Goal: Task Accomplishment & Management: Complete application form

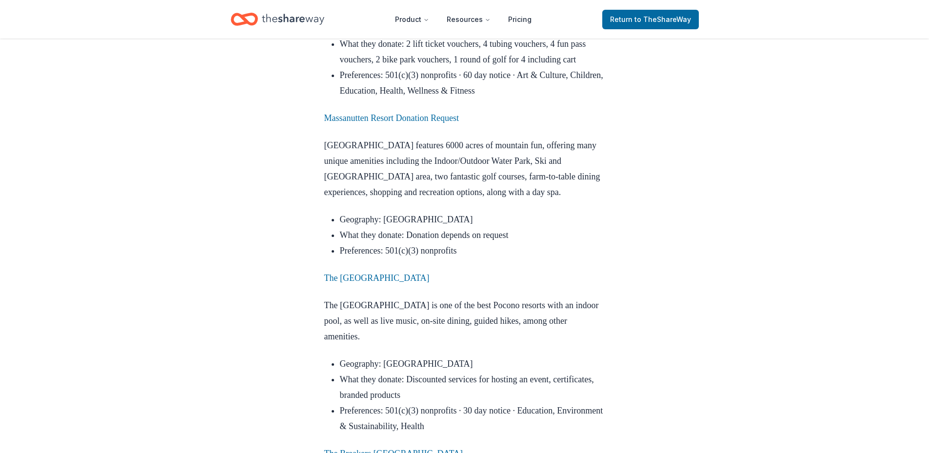
scroll to position [1464, 0]
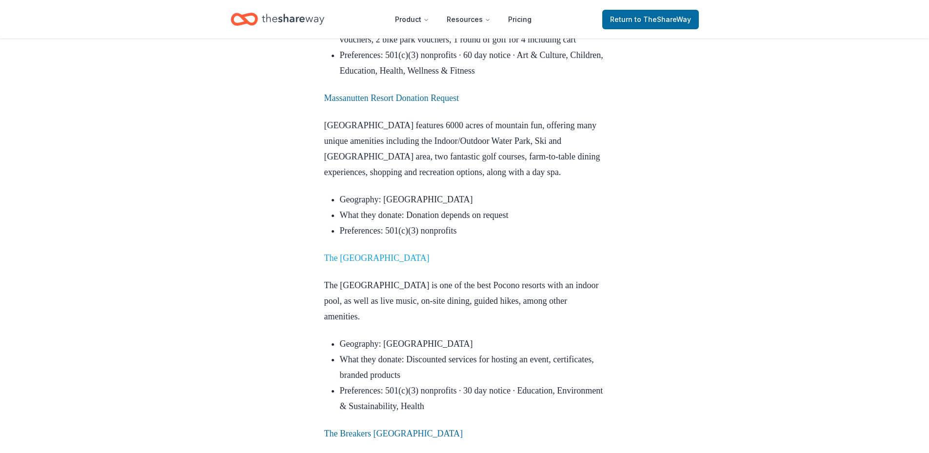
click at [411, 253] on link "The [GEOGRAPHIC_DATA]" at bounding box center [376, 258] width 105 height 10
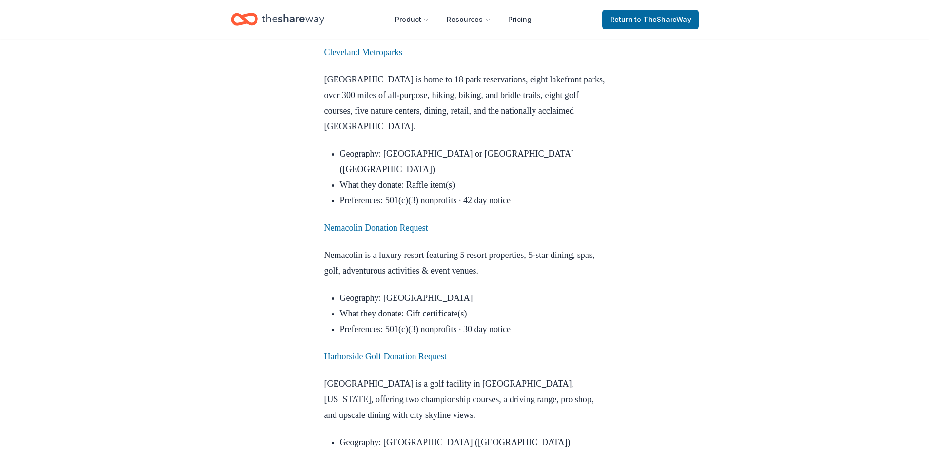
scroll to position [2000, 0]
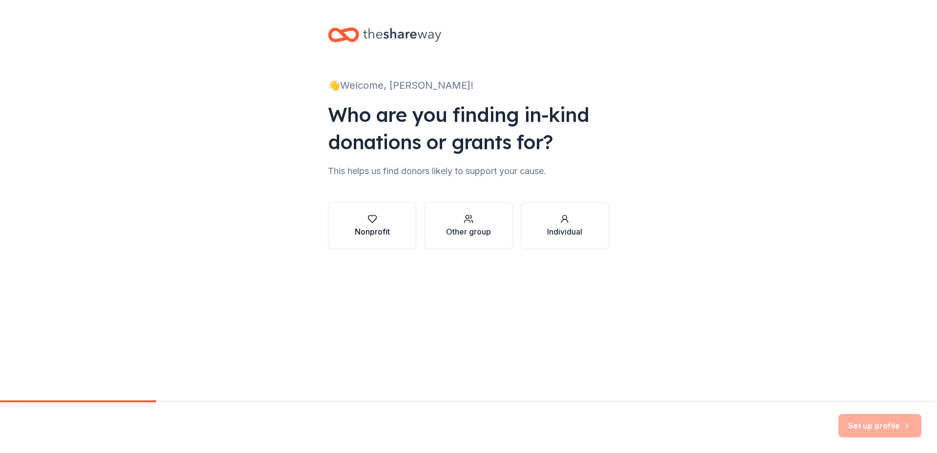
click at [361, 222] on div "button" at bounding box center [372, 219] width 35 height 10
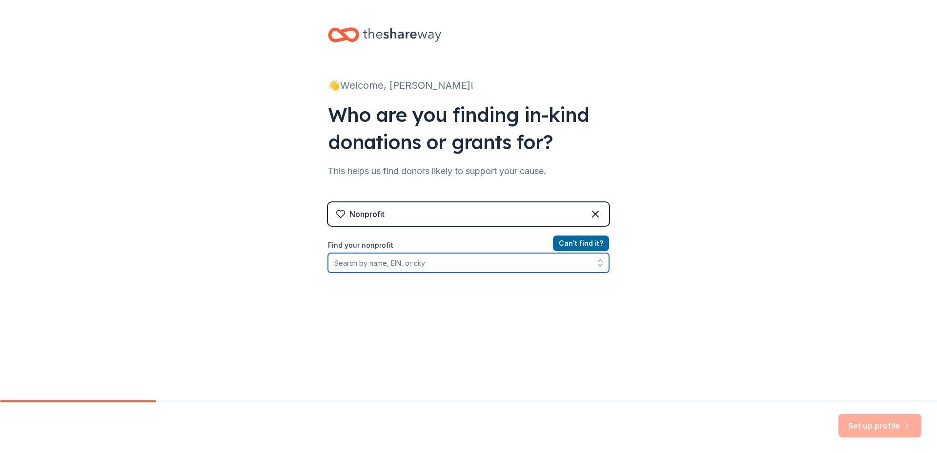
click at [401, 265] on input "Find your nonprofit" at bounding box center [468, 263] width 281 height 20
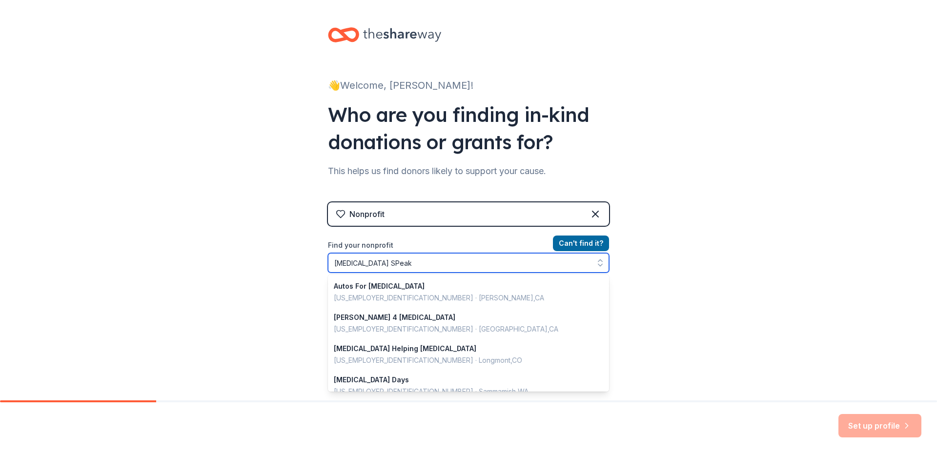
type input "AUtism SPeaks"
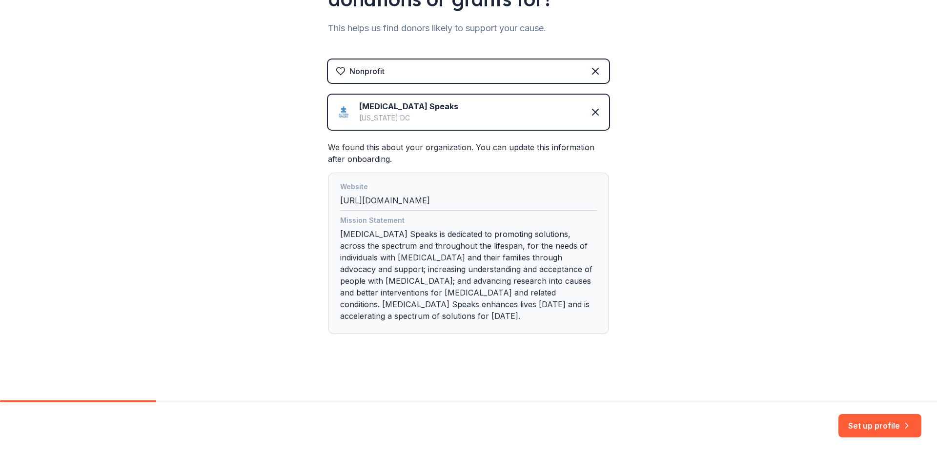
scroll to position [45, 0]
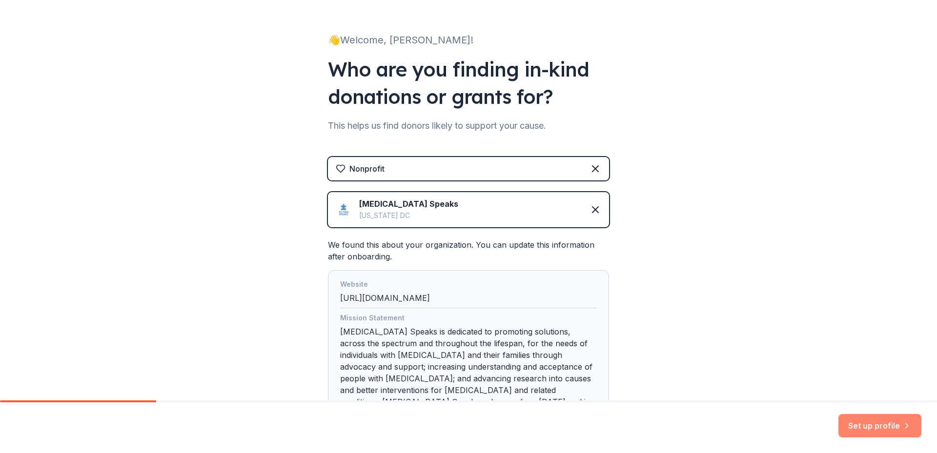
click at [855, 423] on button "Set up profile" at bounding box center [879, 425] width 83 height 23
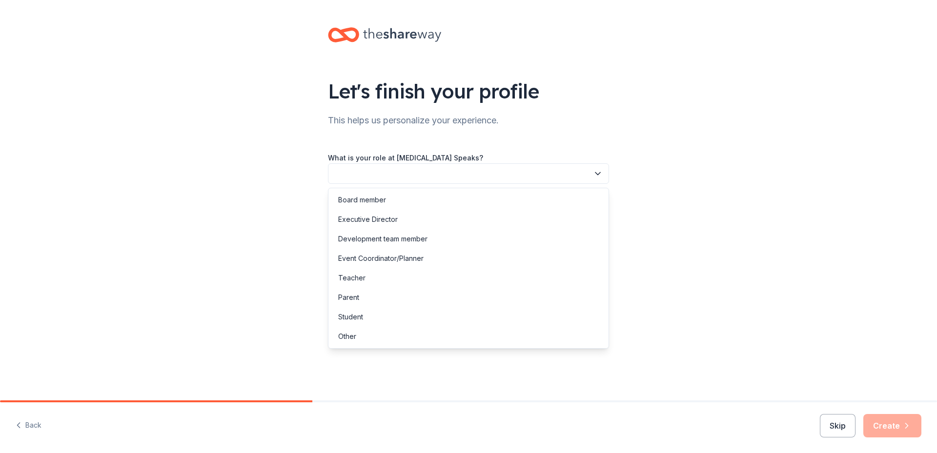
click at [535, 176] on button "button" at bounding box center [468, 173] width 281 height 20
click at [403, 256] on div "Event Coordinator/Planner" at bounding box center [380, 259] width 85 height 12
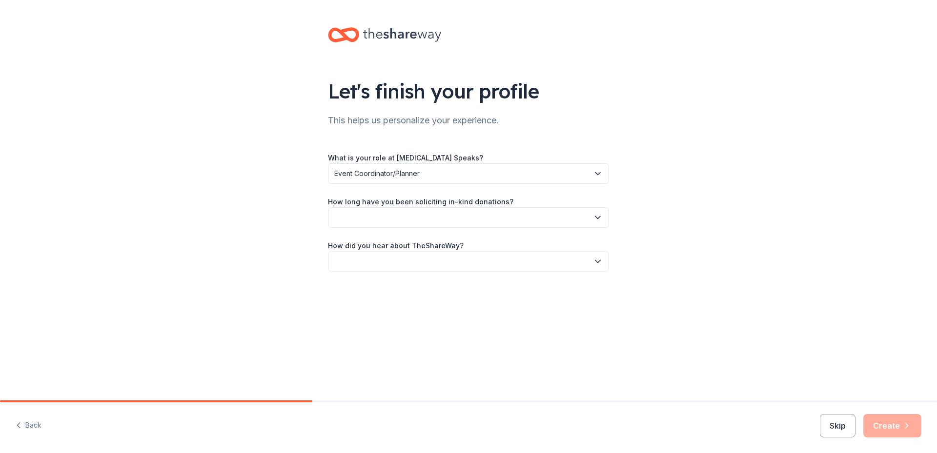
copy div "l"
click at [500, 222] on button "button" at bounding box center [468, 217] width 281 height 20
click at [382, 260] on div "1 to 2 years" at bounding box center [468, 264] width 276 height 20
click at [400, 255] on button "button" at bounding box center [468, 261] width 281 height 20
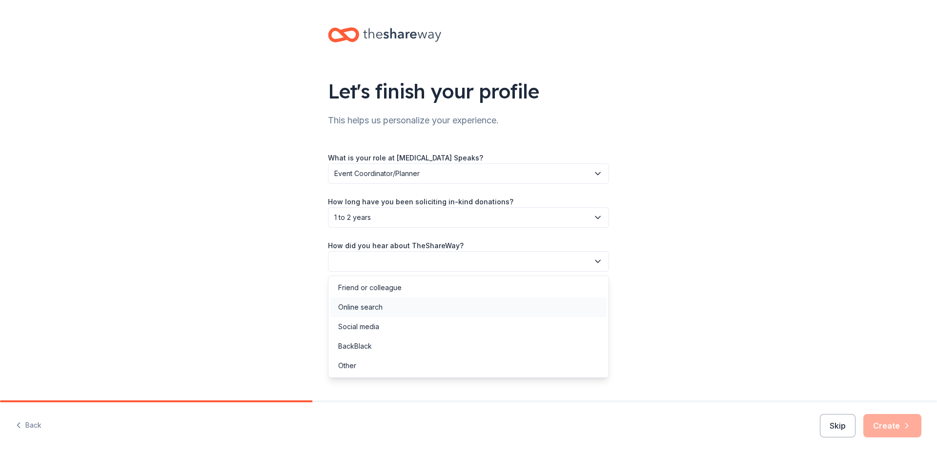
click at [376, 303] on div "Online search" at bounding box center [360, 307] width 44 height 12
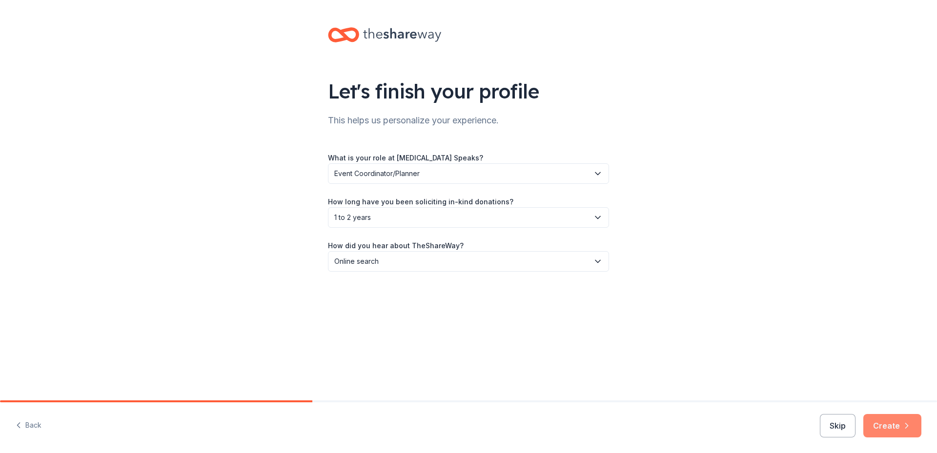
click at [886, 426] on button "Create" at bounding box center [892, 425] width 58 height 23
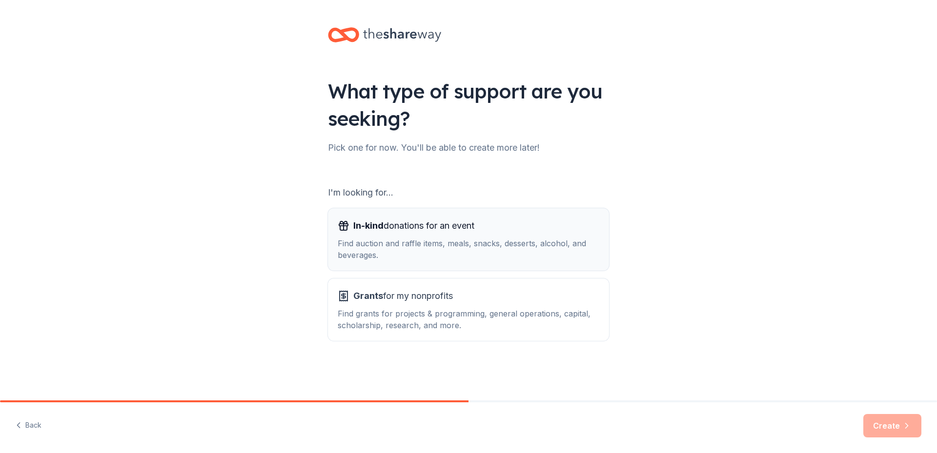
click at [511, 245] on div "Find auction and raffle items, meals, snacks, desserts, alcohol, and beverages." at bounding box center [468, 249] width 261 height 23
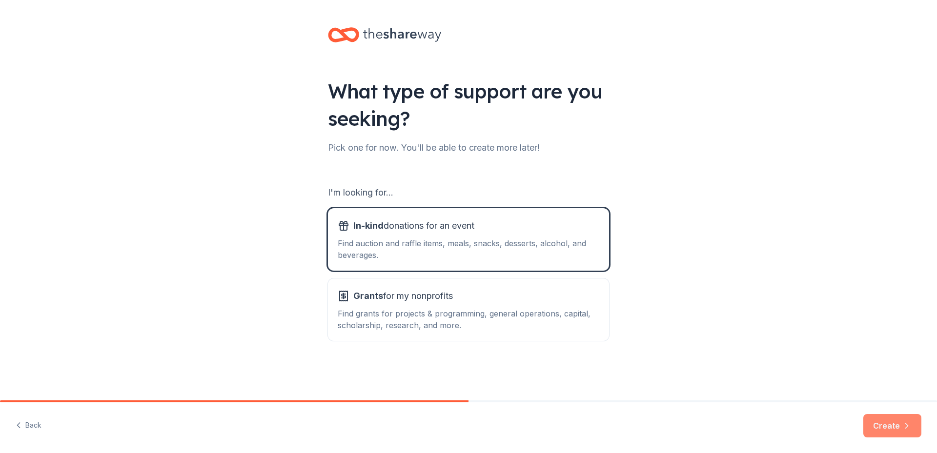
click at [881, 427] on button "Create" at bounding box center [892, 425] width 58 height 23
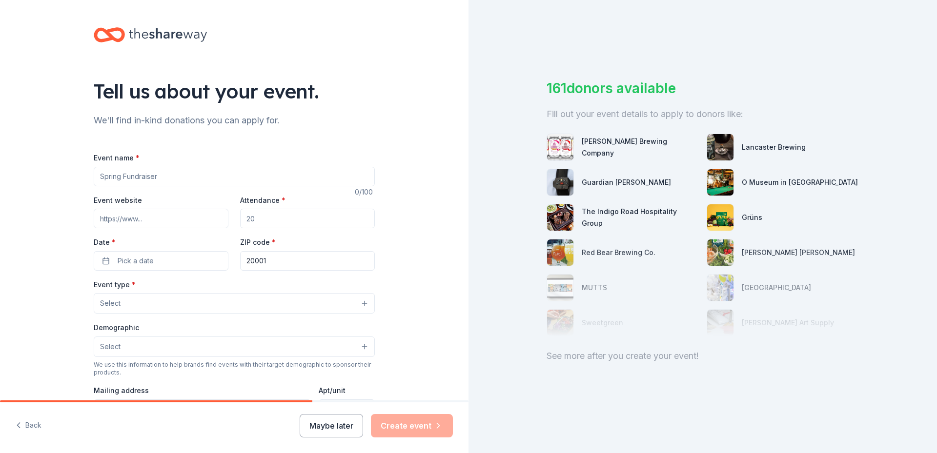
drag, startPoint x: 162, startPoint y: 181, endPoint x: 88, endPoint y: 179, distance: 74.2
click at [88, 179] on div "Tell us about your event. We'll find in-kind donations you can apply for. Event…" at bounding box center [234, 324] width 312 height 649
